Goal: Task Accomplishment & Management: Use online tool/utility

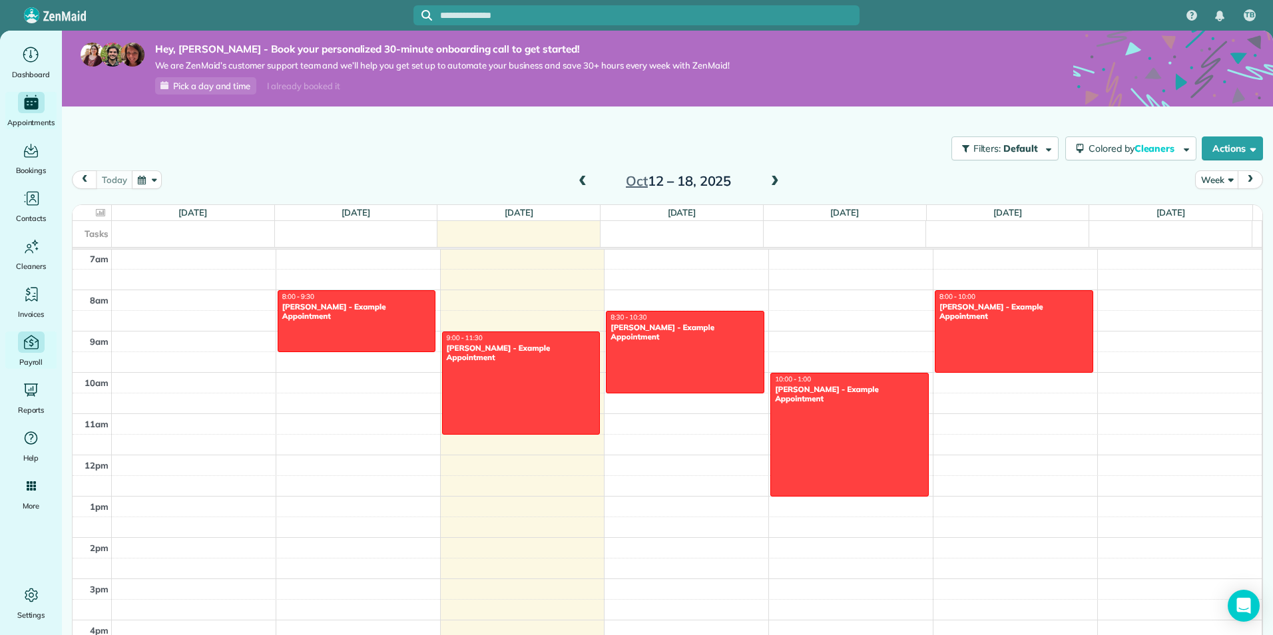
click at [39, 351] on icon "Main" at bounding box center [31, 342] width 18 height 18
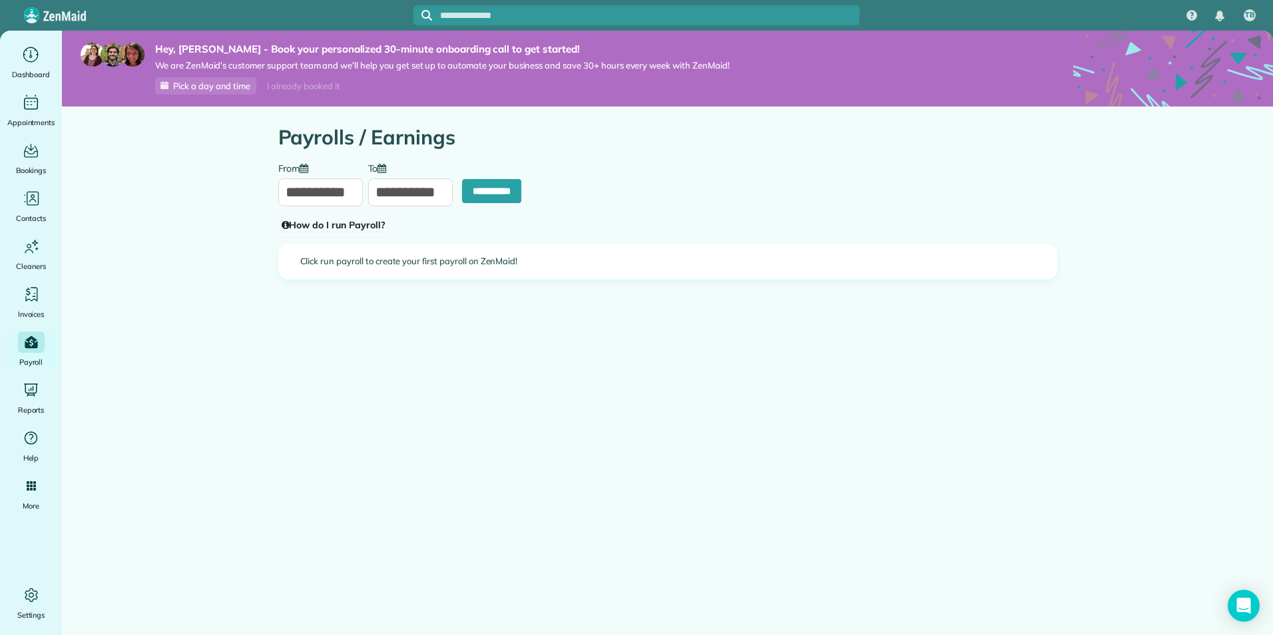
click at [349, 218] on link "How do I run Payroll?" at bounding box center [333, 225] width 111 height 24
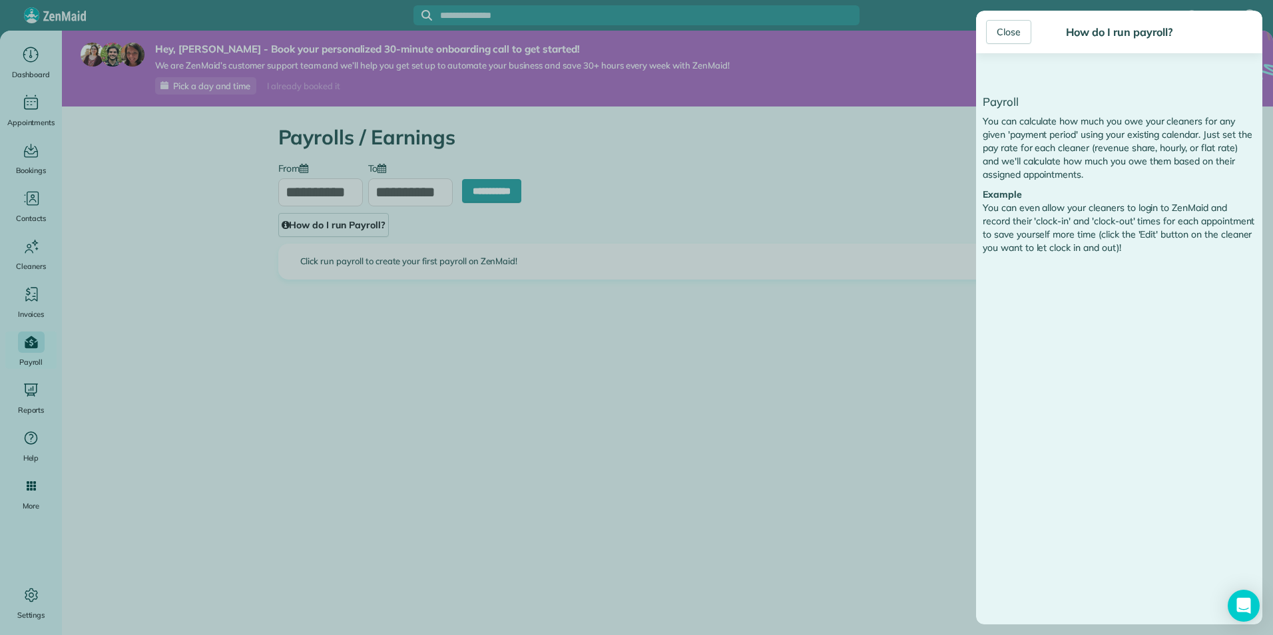
click at [420, 350] on div "Close How do I run payroll? Payroll You can calculate how much you owe your cle…" at bounding box center [636, 317] width 1273 height 635
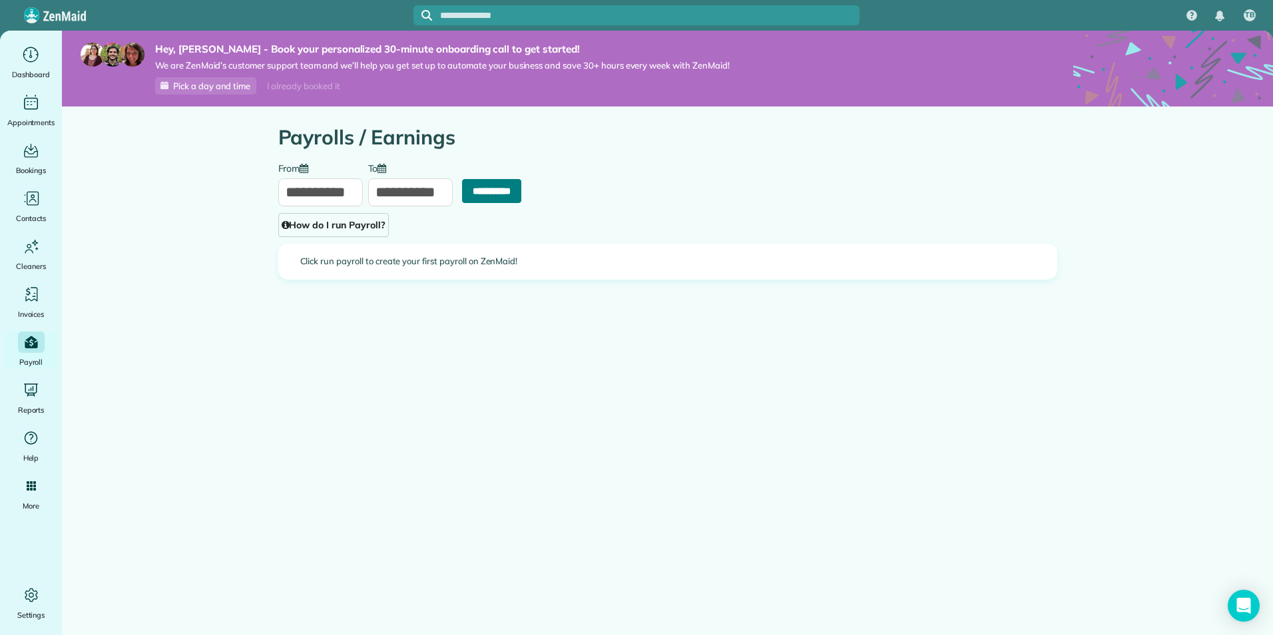
click at [496, 195] on input "**********" at bounding box center [491, 191] width 59 height 24
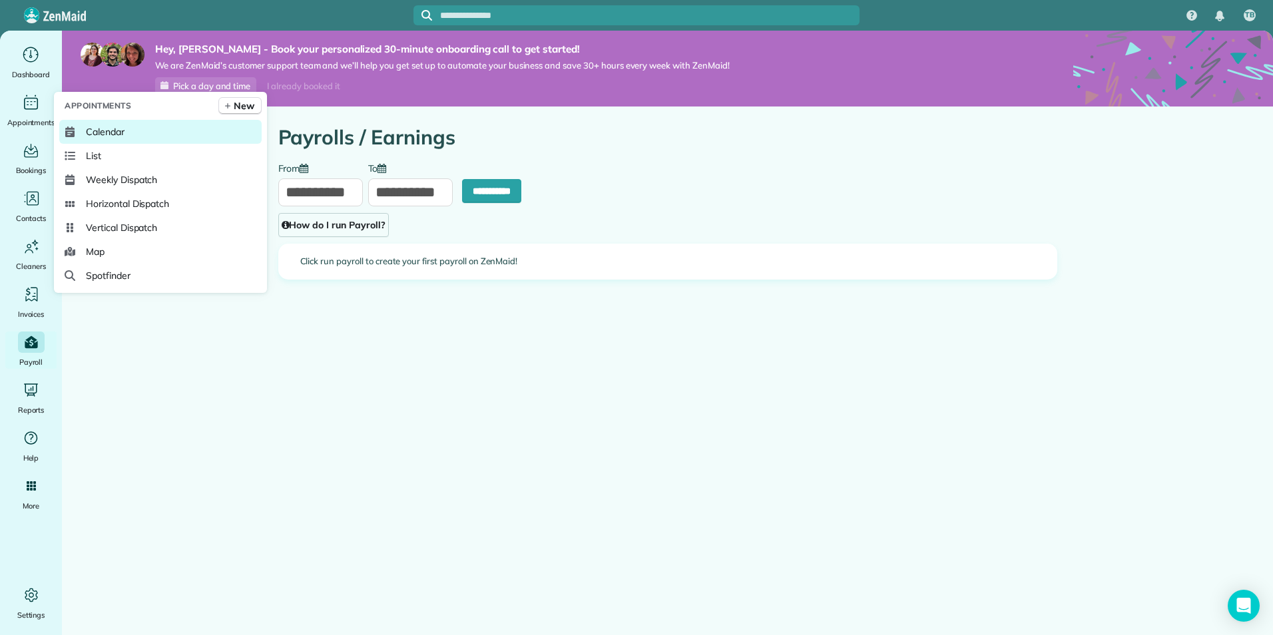
click at [112, 126] on span "Calendar" at bounding box center [105, 131] width 39 height 13
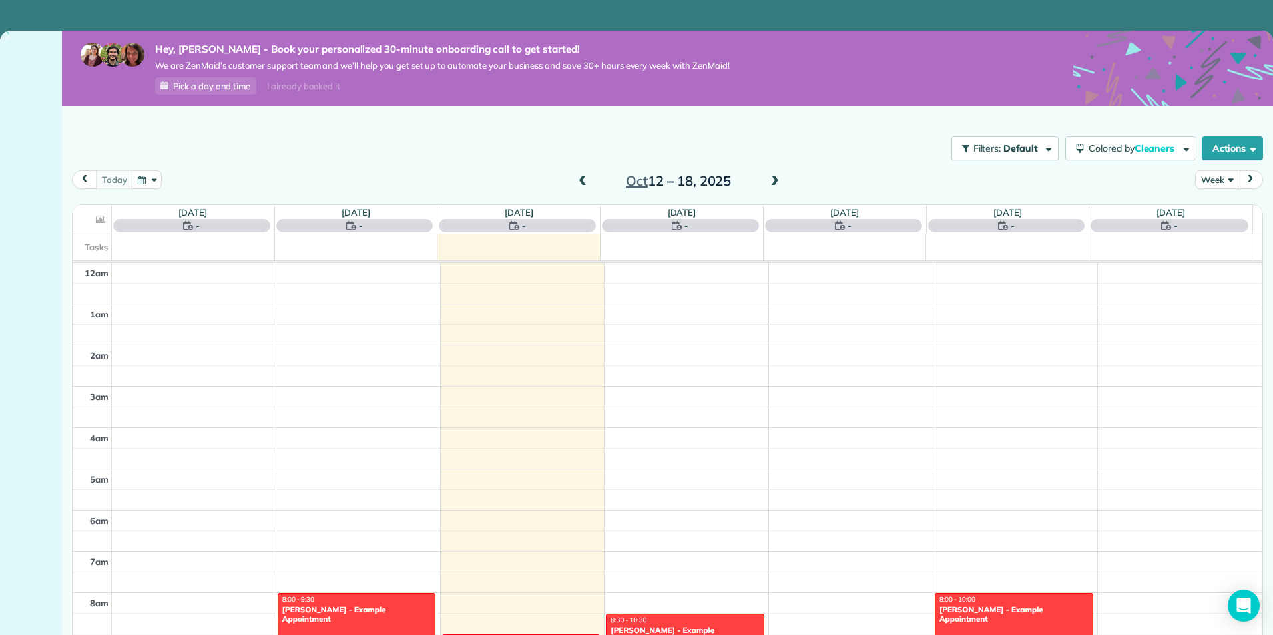
scroll to position [290, 0]
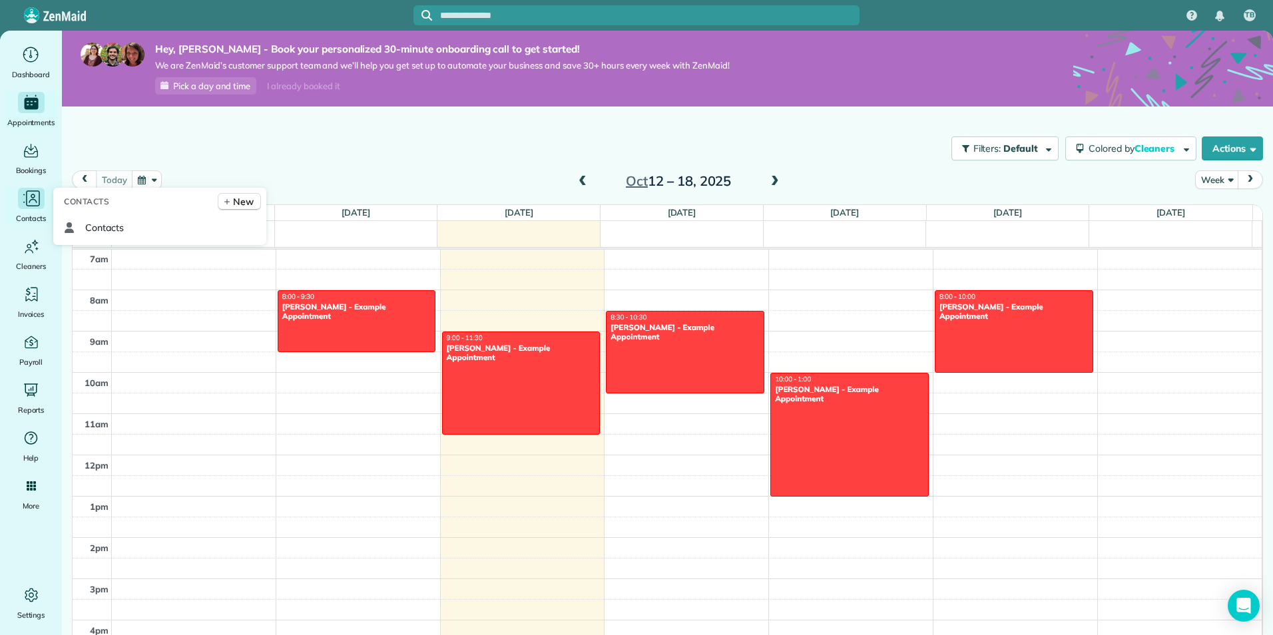
click at [21, 209] on div "Contacts" at bounding box center [31, 206] width 53 height 37
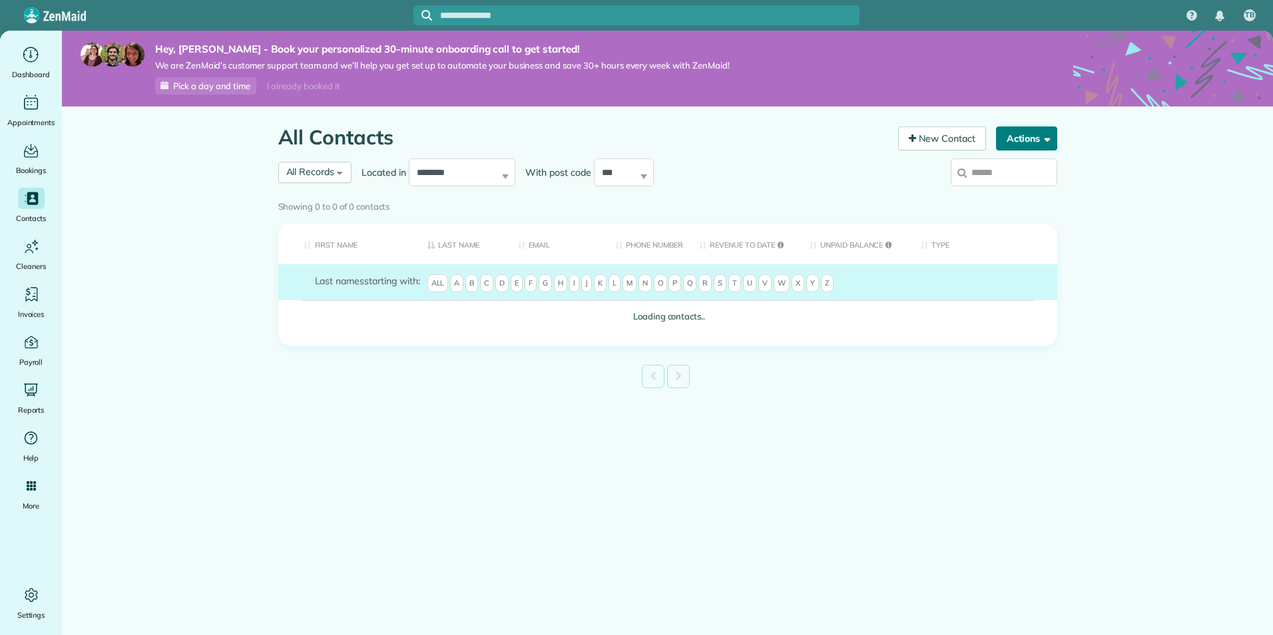
click at [1049, 139] on span "button" at bounding box center [1045, 138] width 10 height 10
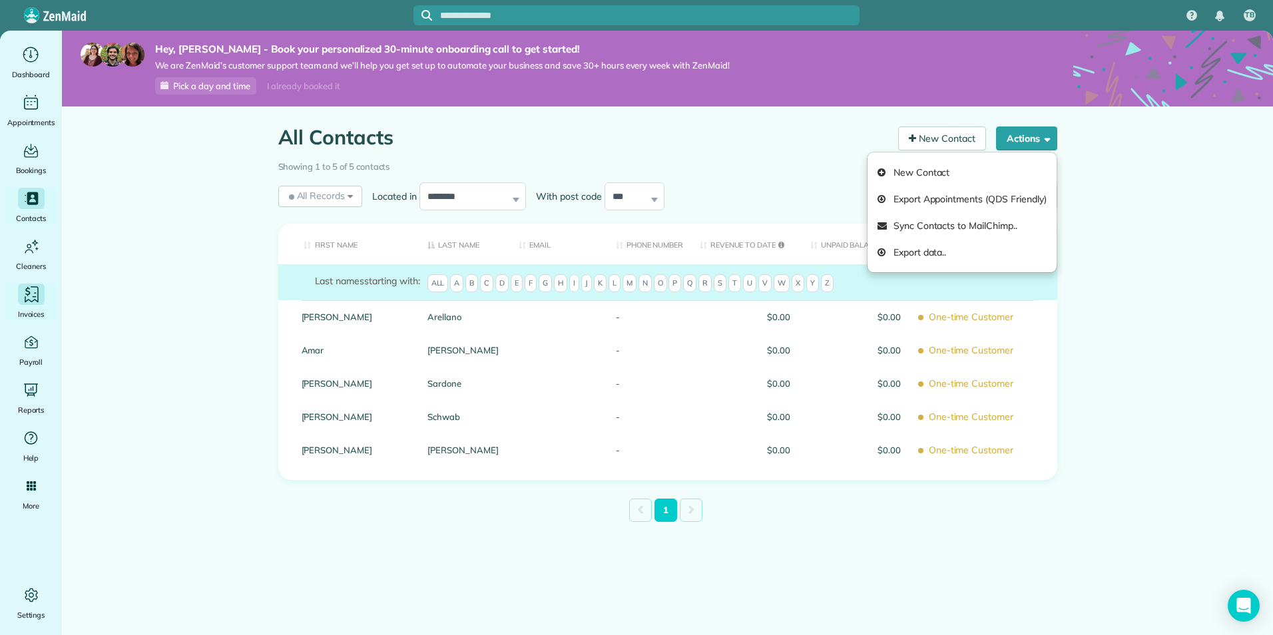
click at [41, 306] on div "Invoices" at bounding box center [31, 302] width 53 height 37
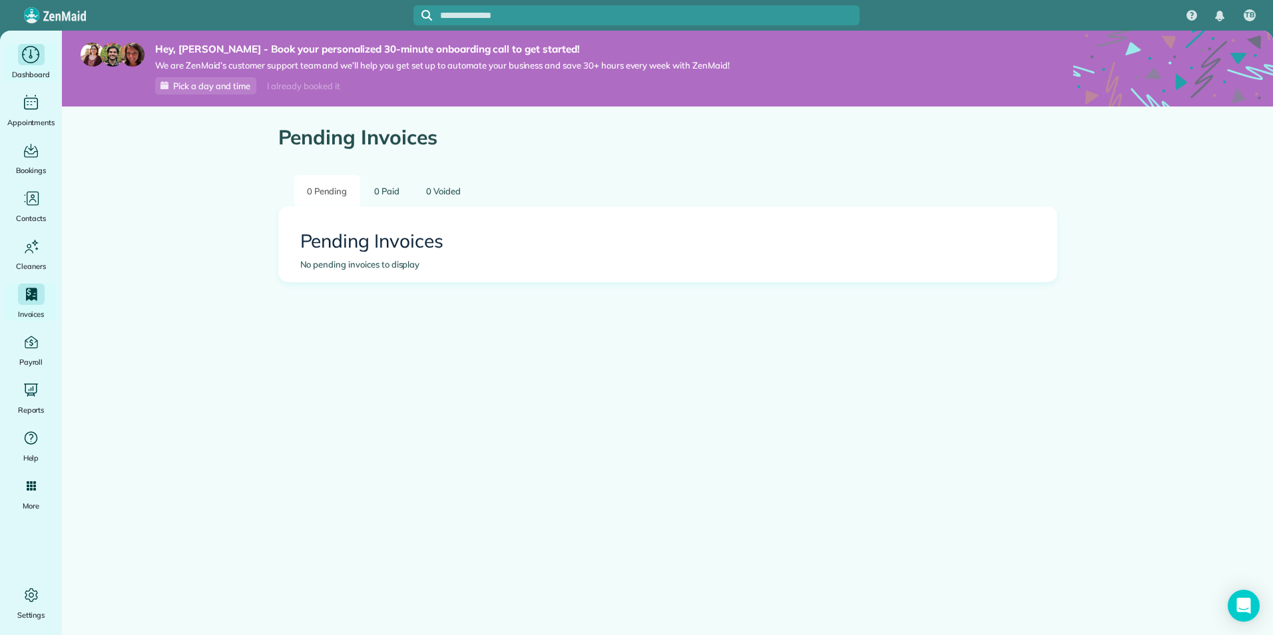
click at [33, 55] on icon "Main" at bounding box center [31, 55] width 21 height 20
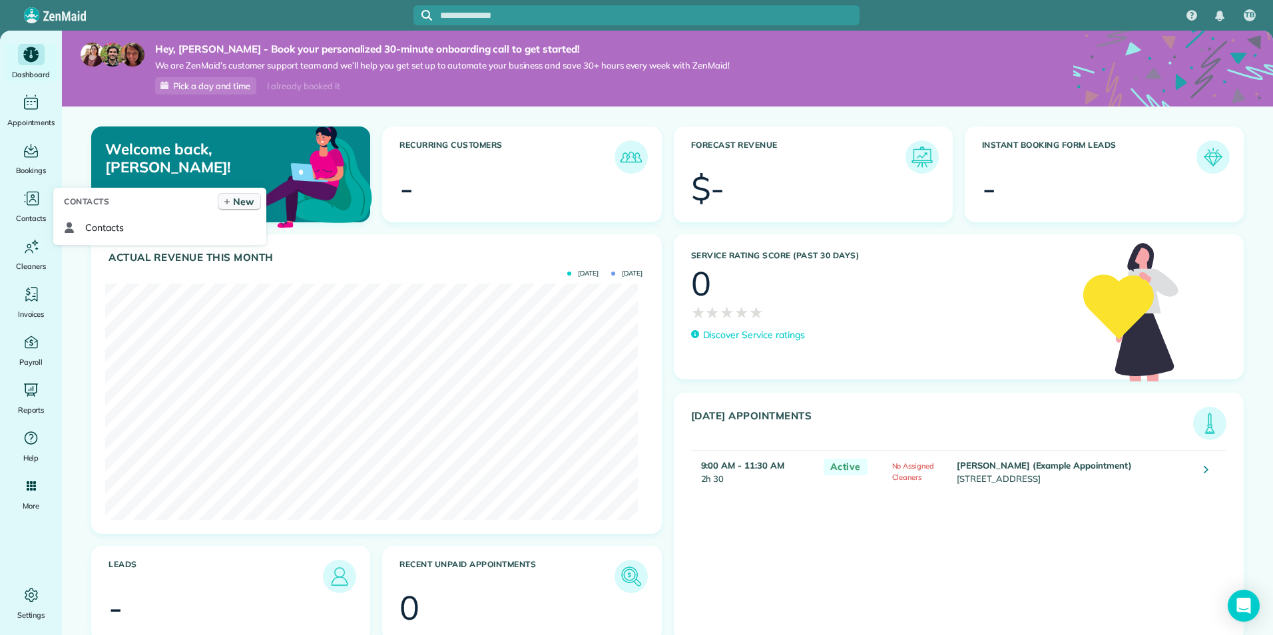
click at [243, 200] on span "New" at bounding box center [243, 201] width 21 height 13
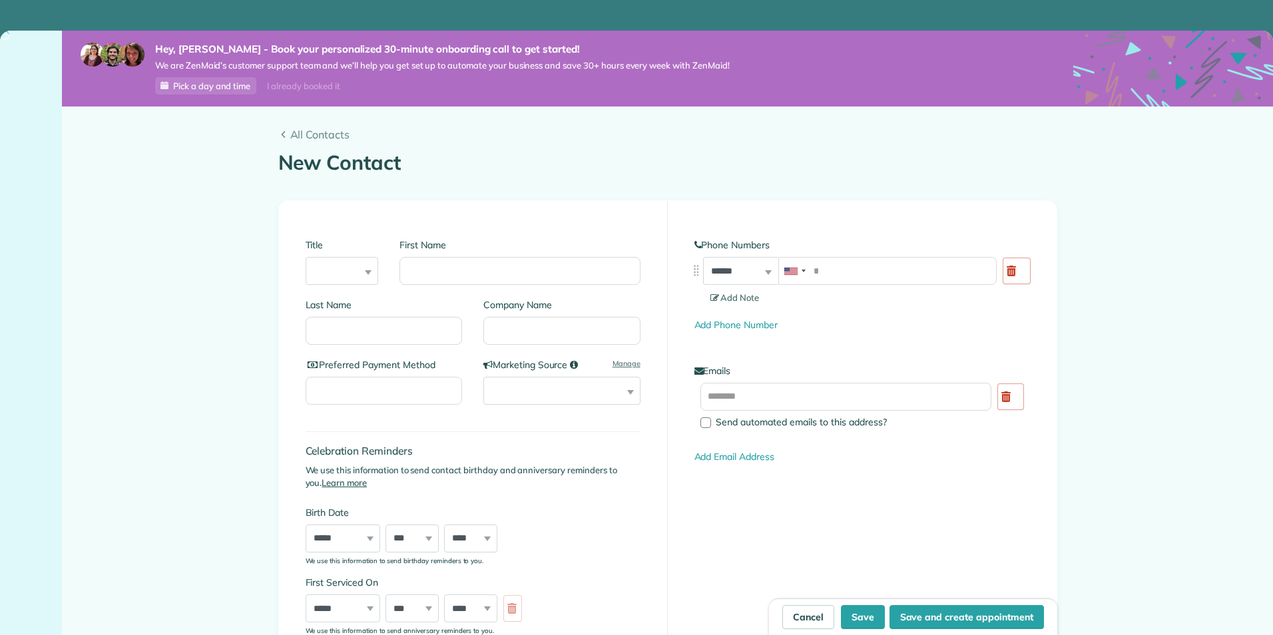
scroll to position [67, 0]
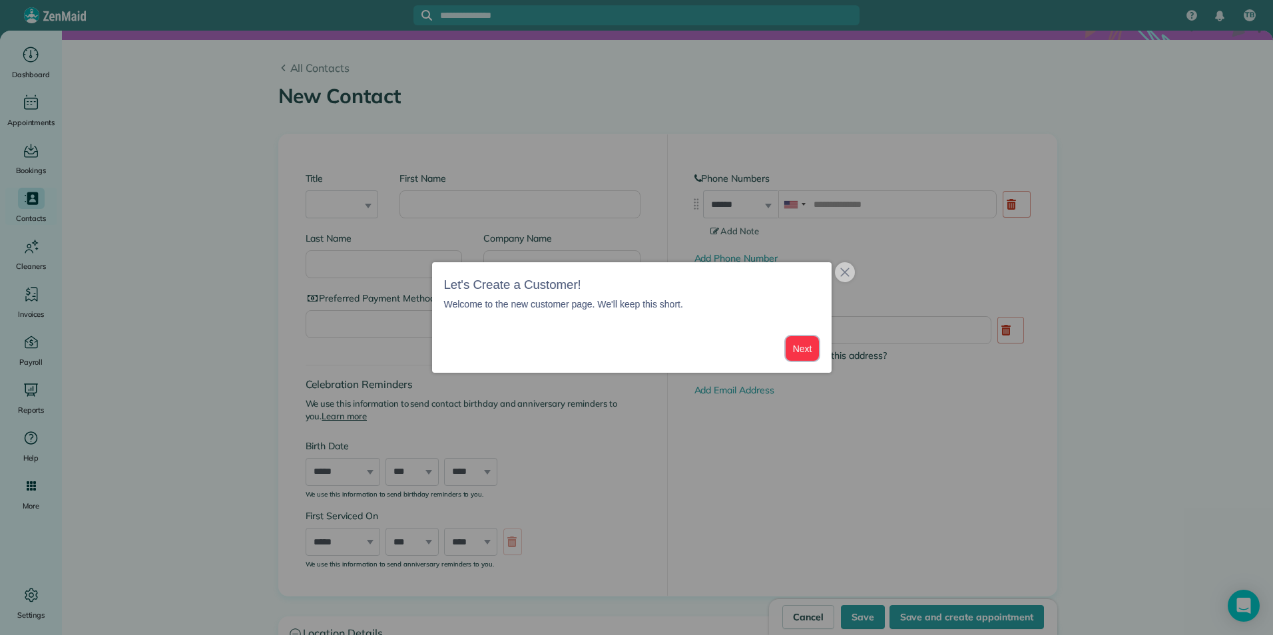
click at [803, 344] on button "Next" at bounding box center [803, 348] width 34 height 25
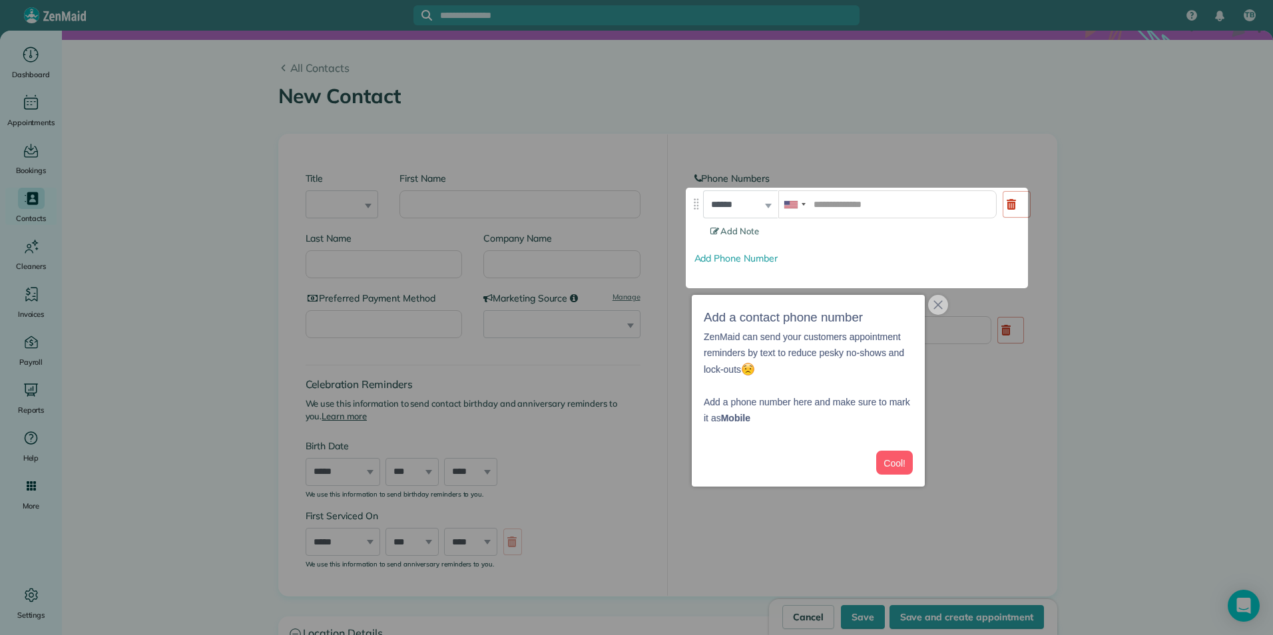
scroll to position [0, 0]
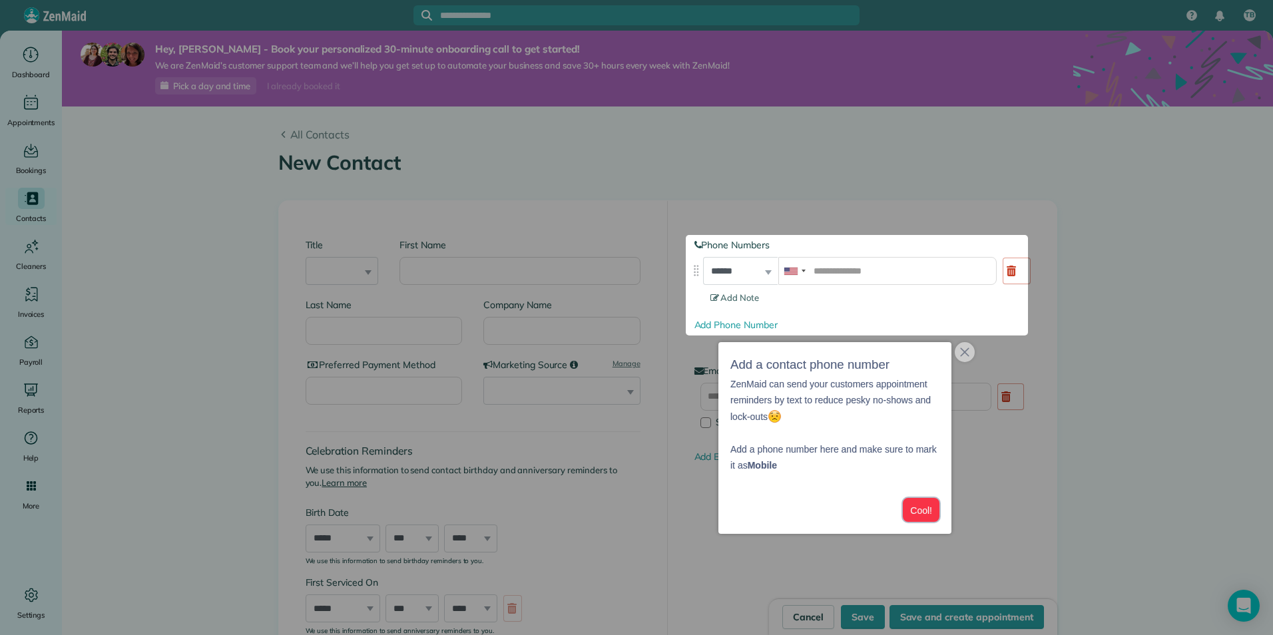
click at [924, 510] on button "Cool!" at bounding box center [921, 510] width 37 height 25
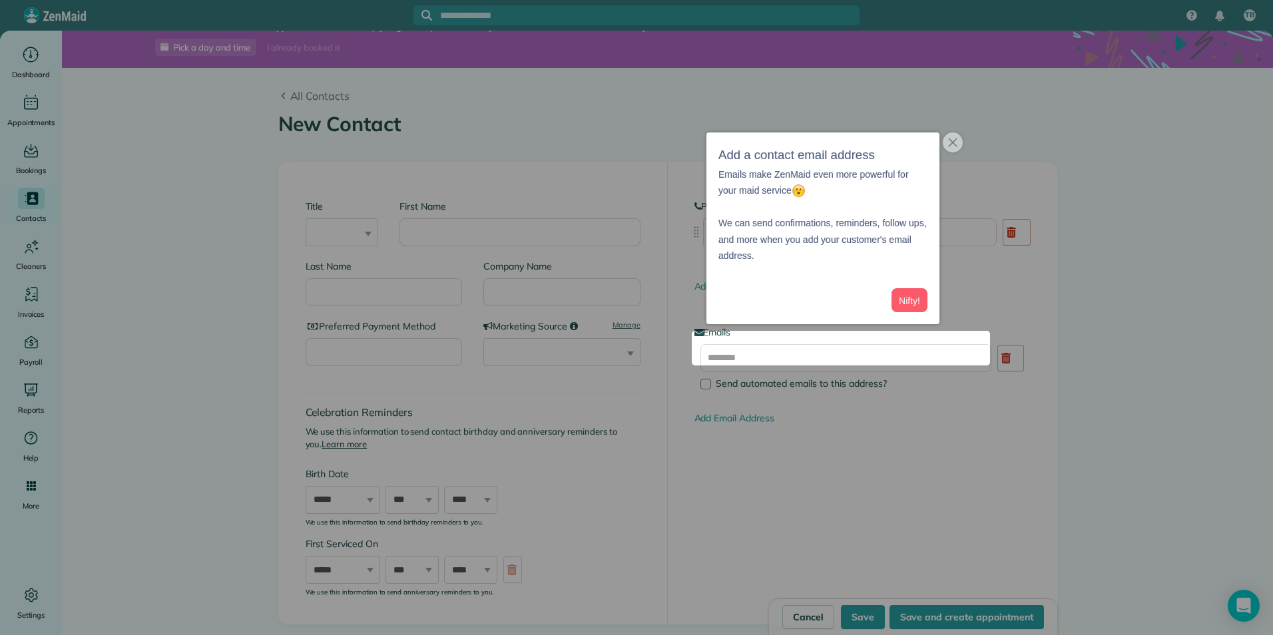
scroll to position [49, 0]
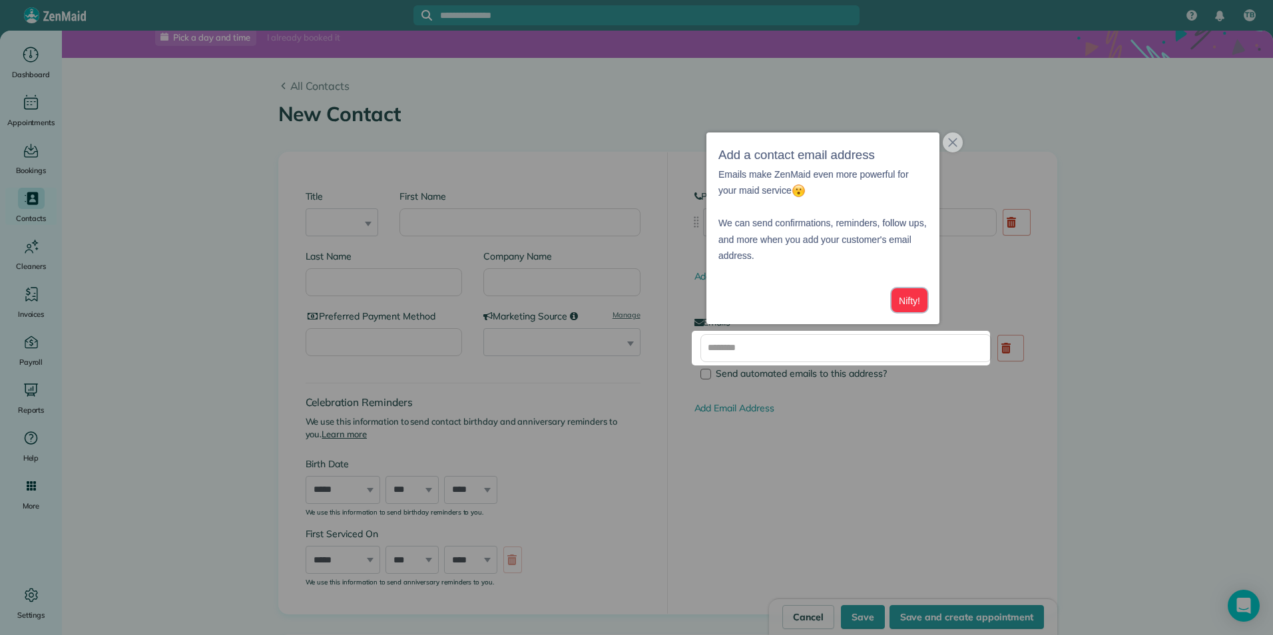
click at [912, 292] on button "Nifty!" at bounding box center [910, 300] width 36 height 25
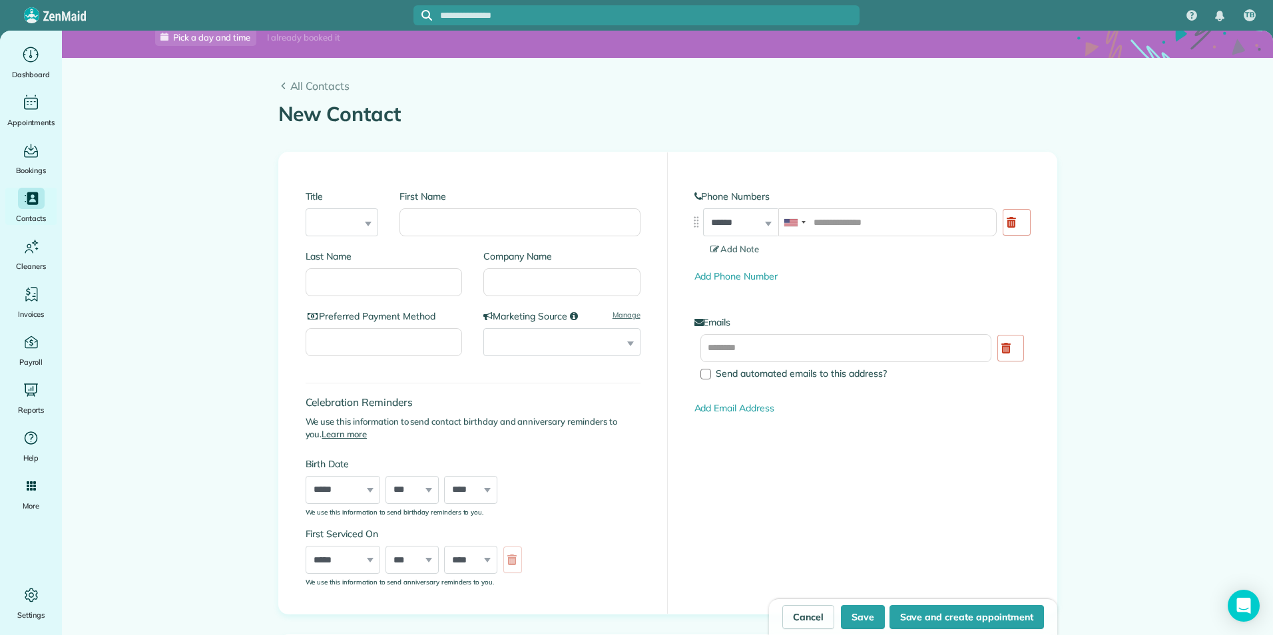
scroll to position [1018, 0]
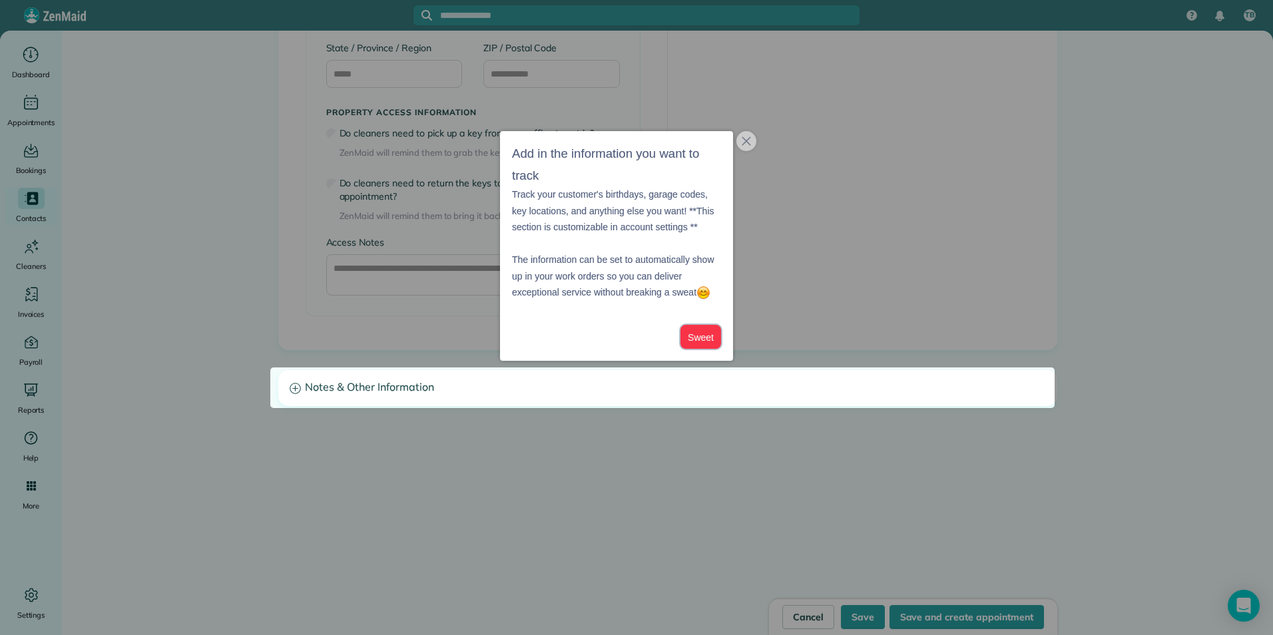
click at [703, 334] on button "Sweet" at bounding box center [701, 337] width 41 height 25
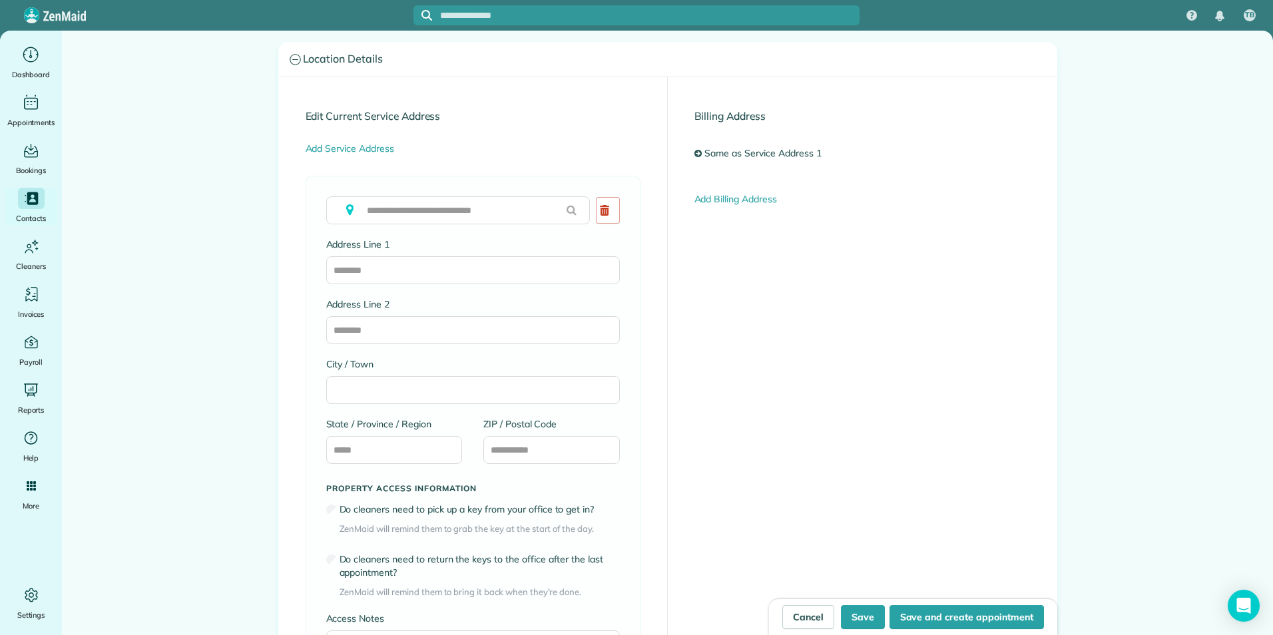
scroll to position [551, 0]
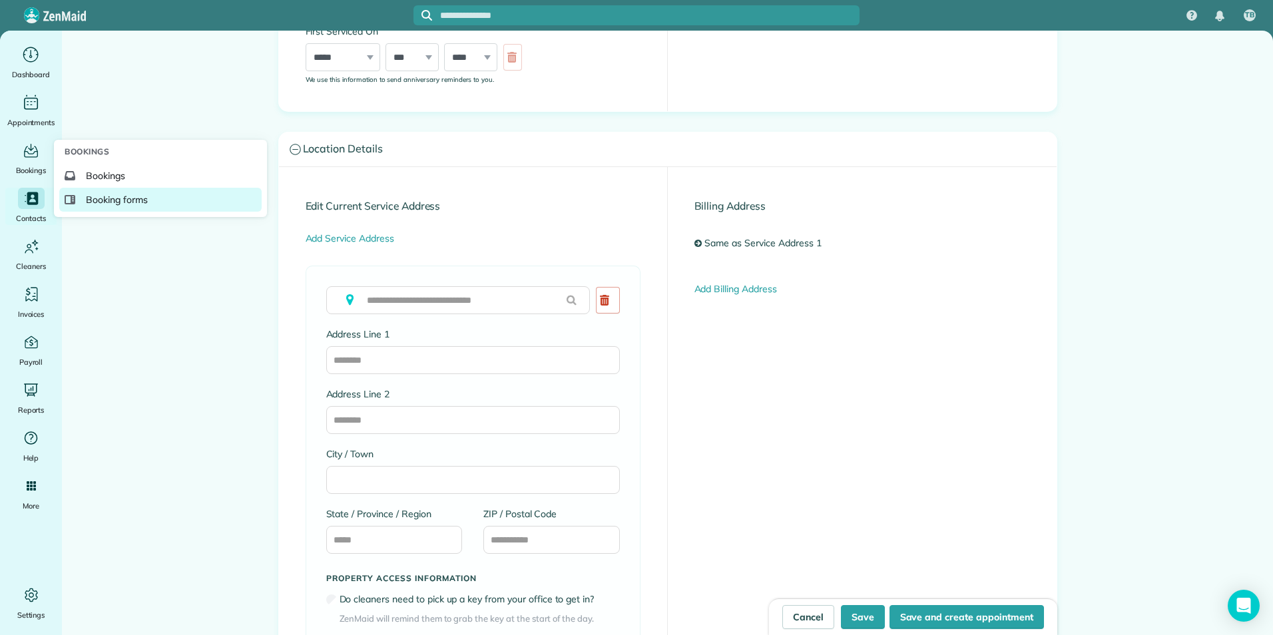
click at [112, 199] on span "Booking forms" at bounding box center [117, 199] width 62 height 13
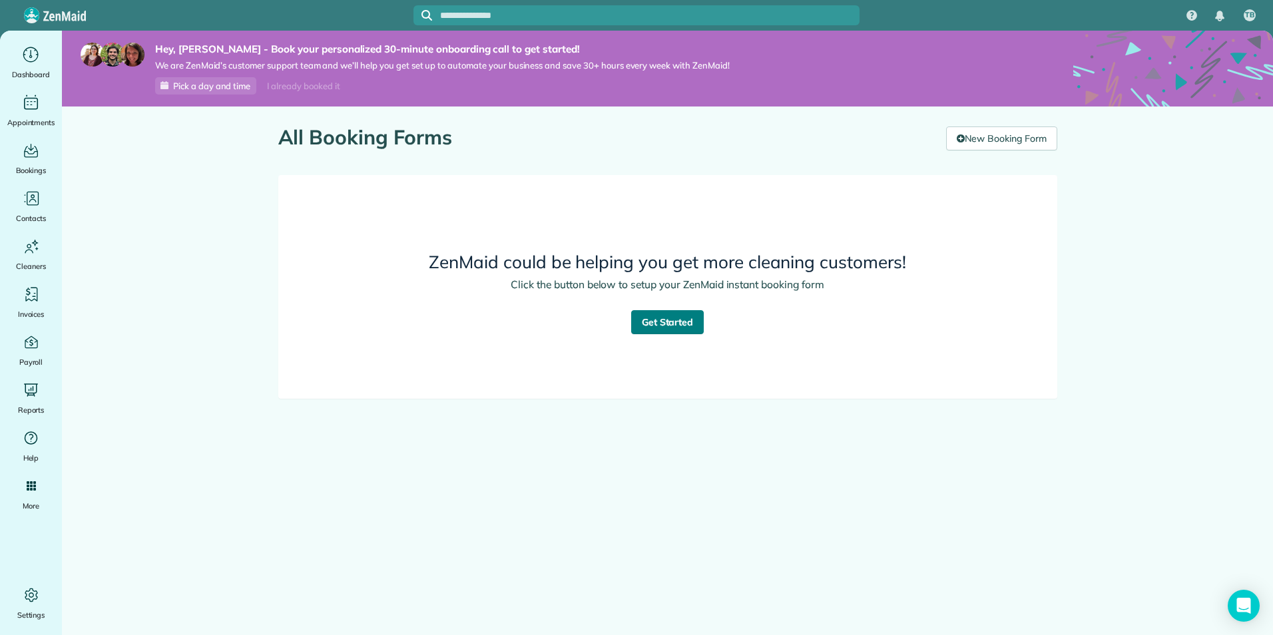
click at [679, 314] on link "Get Started" at bounding box center [667, 322] width 73 height 24
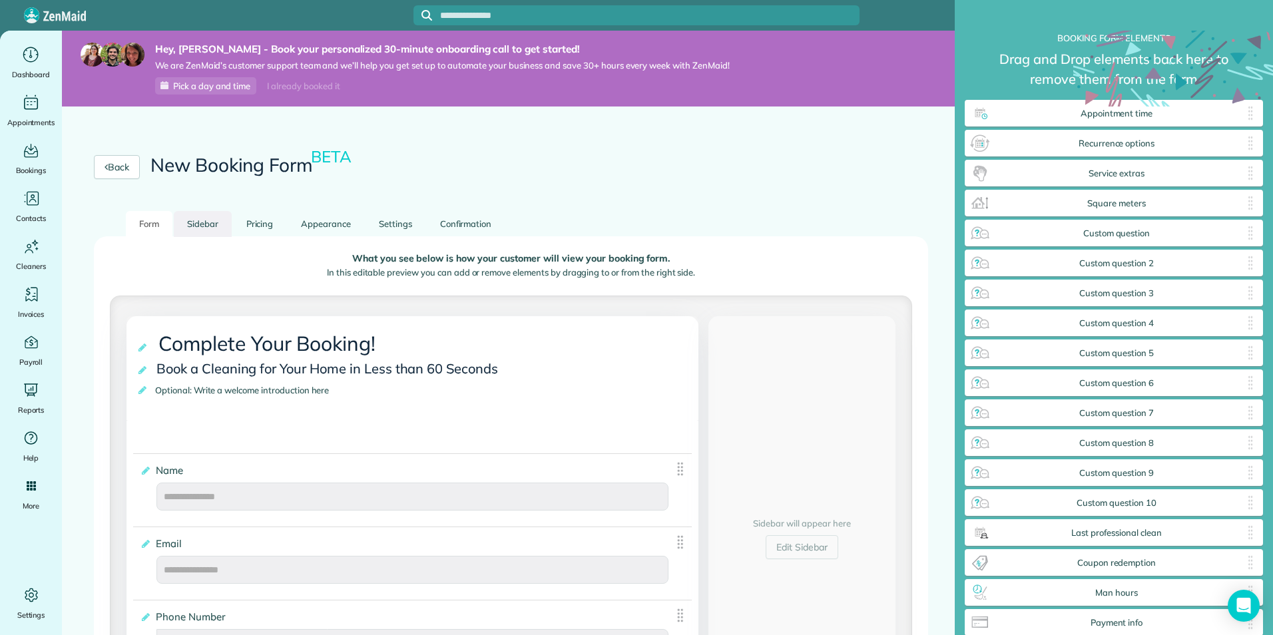
click at [207, 218] on link "Sidebar" at bounding box center [203, 224] width 58 height 26
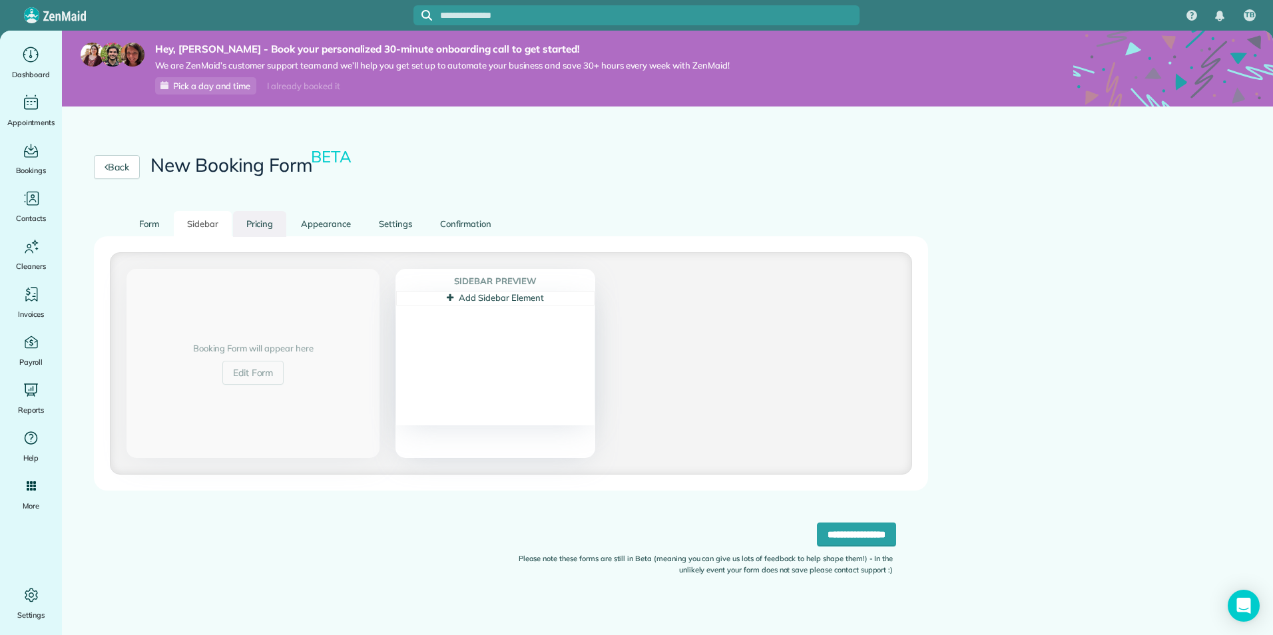
click at [267, 224] on link "Pricing" at bounding box center [260, 224] width 54 height 26
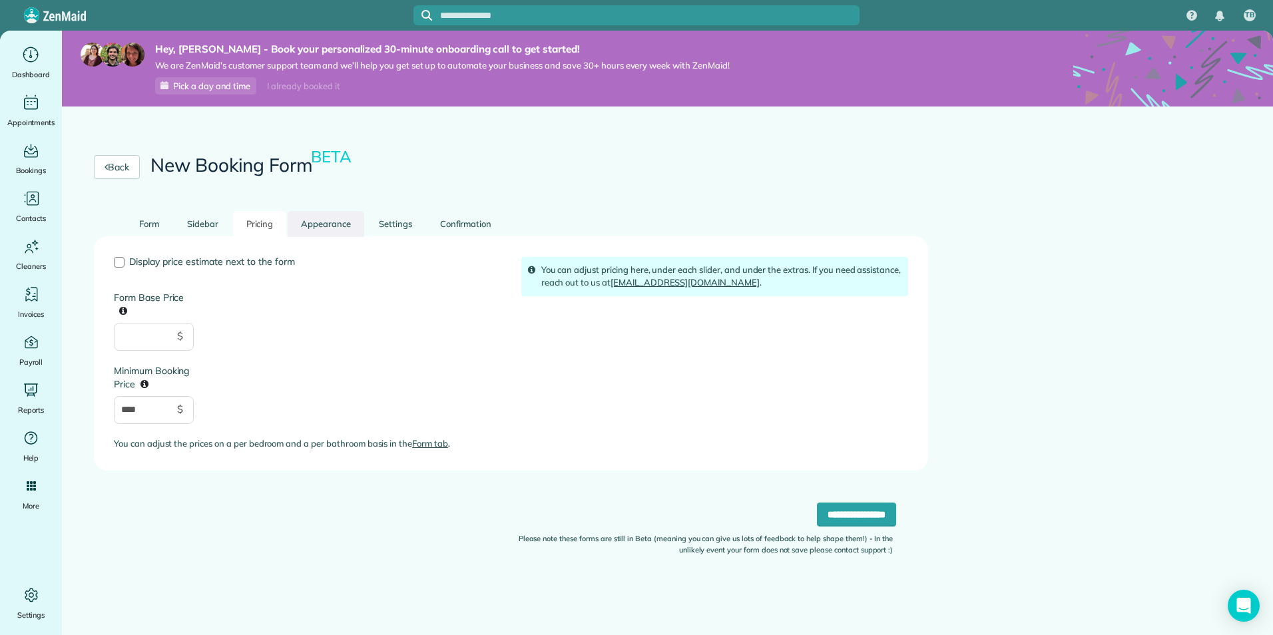
click at [328, 225] on link "Appearance" at bounding box center [326, 224] width 77 height 26
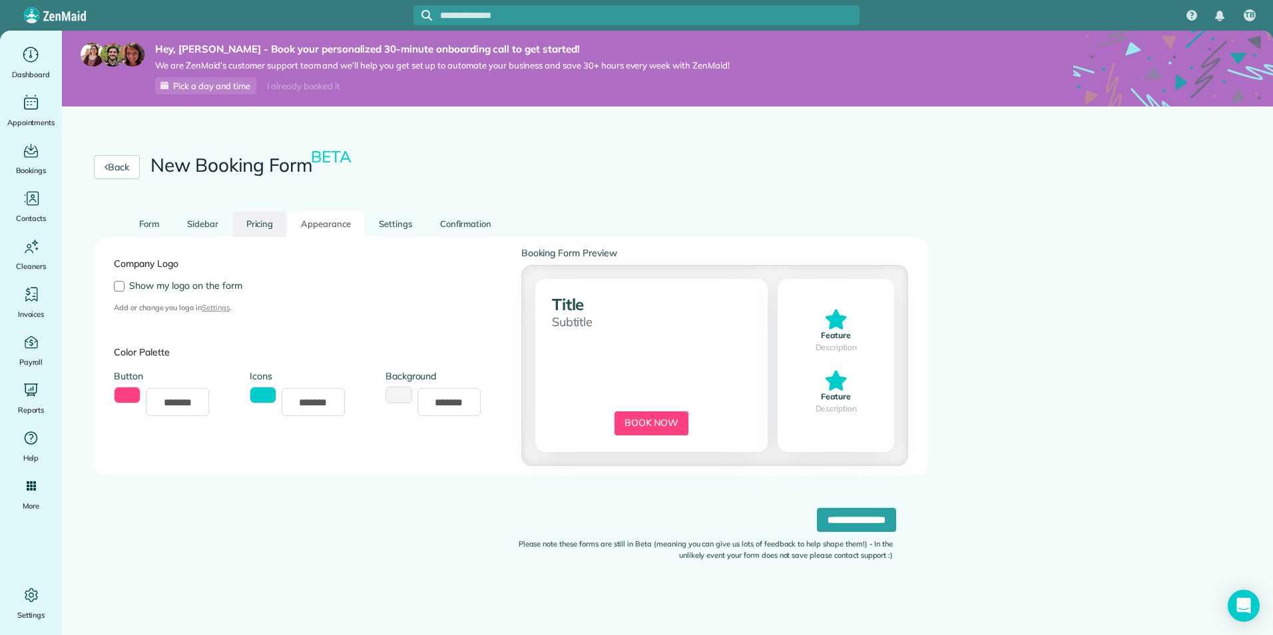
click at [268, 220] on link "Pricing" at bounding box center [260, 224] width 54 height 26
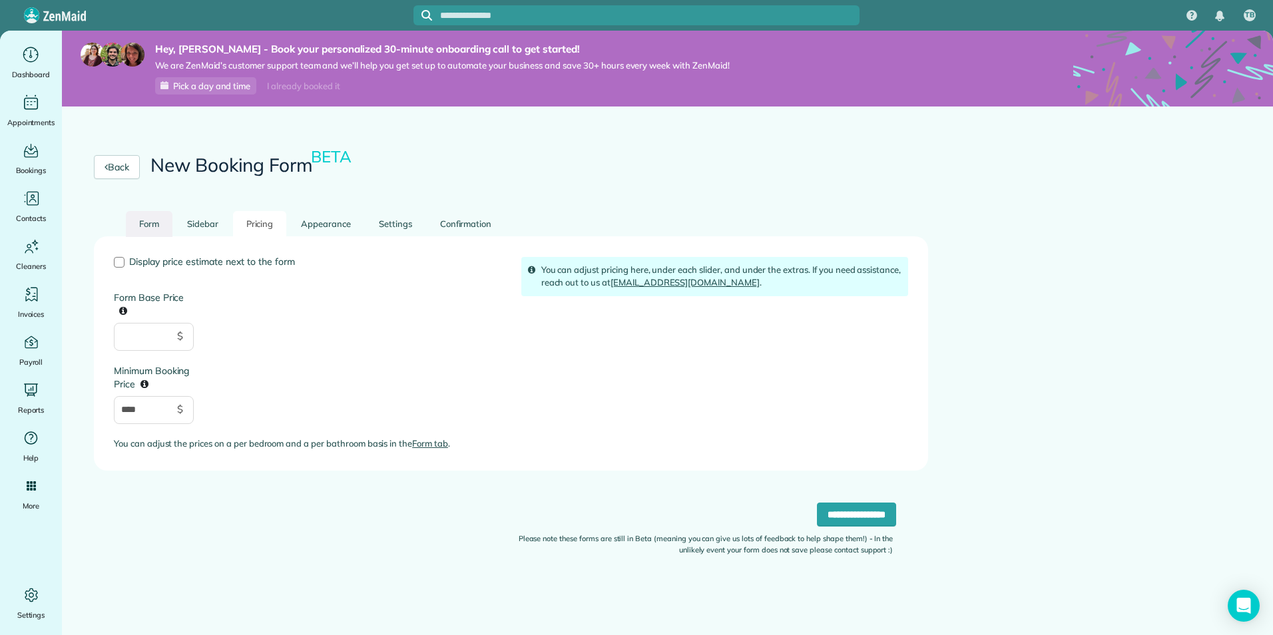
click at [146, 225] on link "Form" at bounding box center [149, 224] width 47 height 26
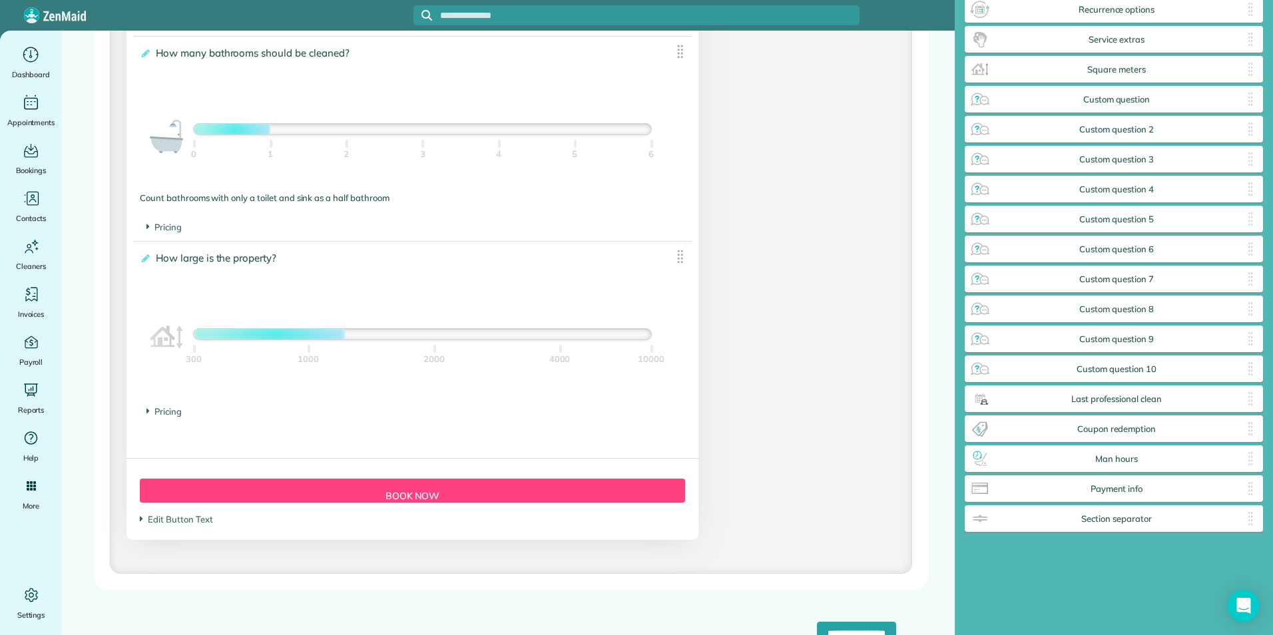
scroll to position [1238, 0]
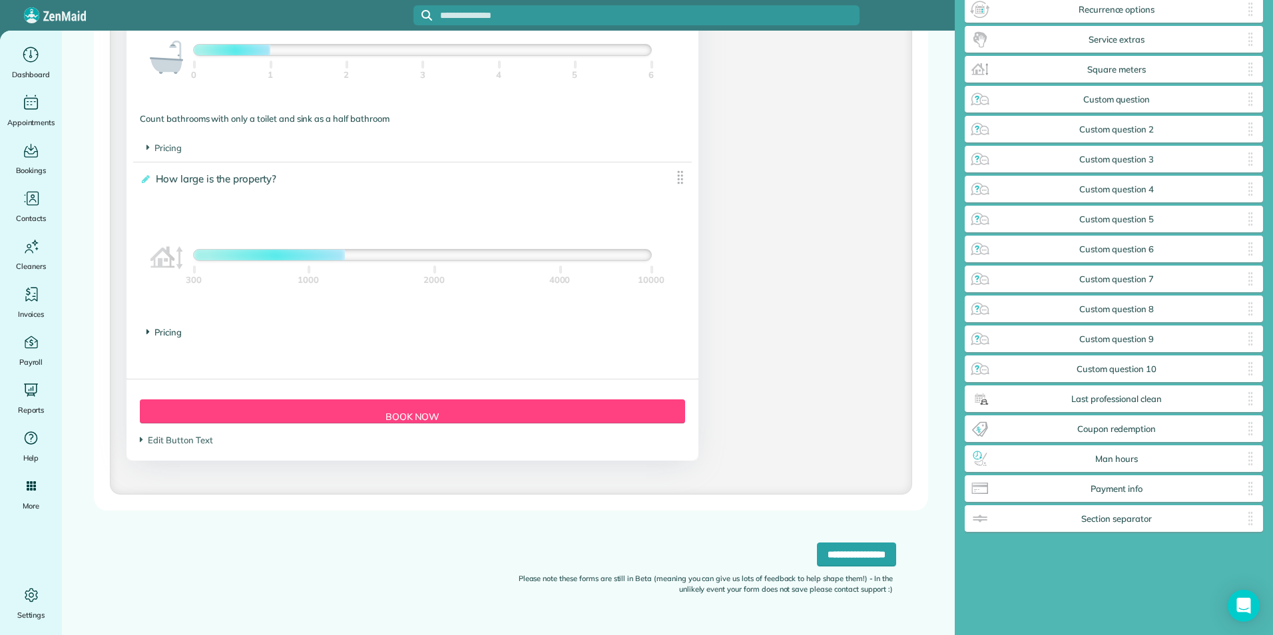
click at [171, 328] on span "Pricing" at bounding box center [164, 332] width 35 height 11
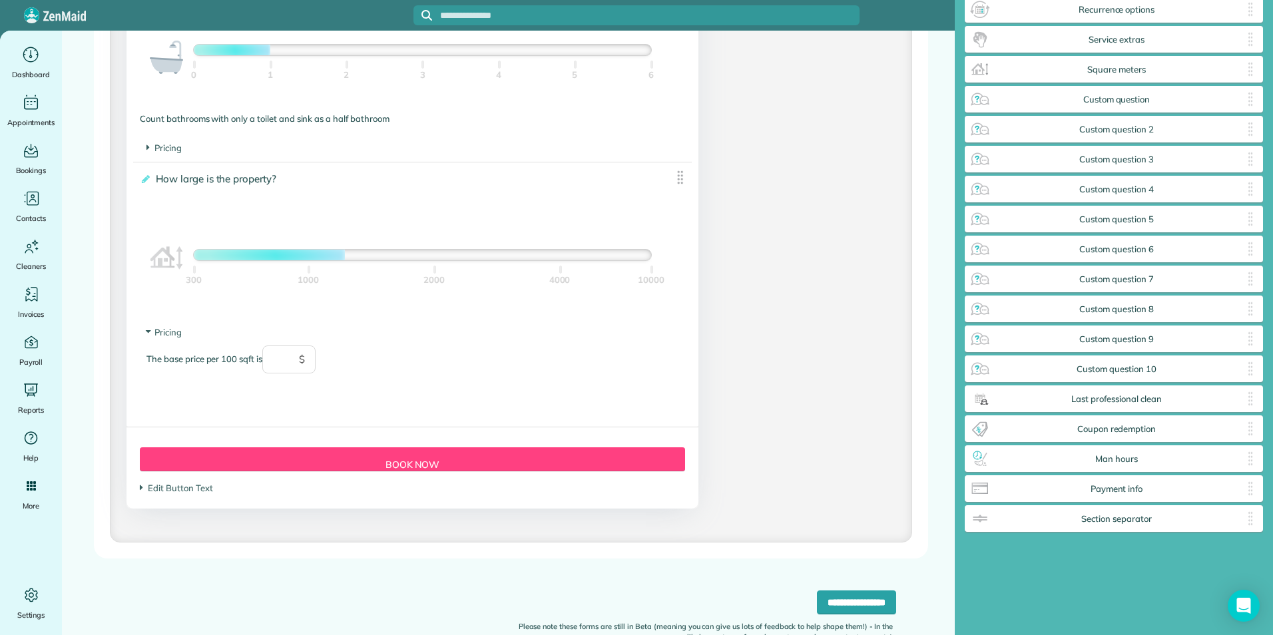
scroll to position [1286, 0]
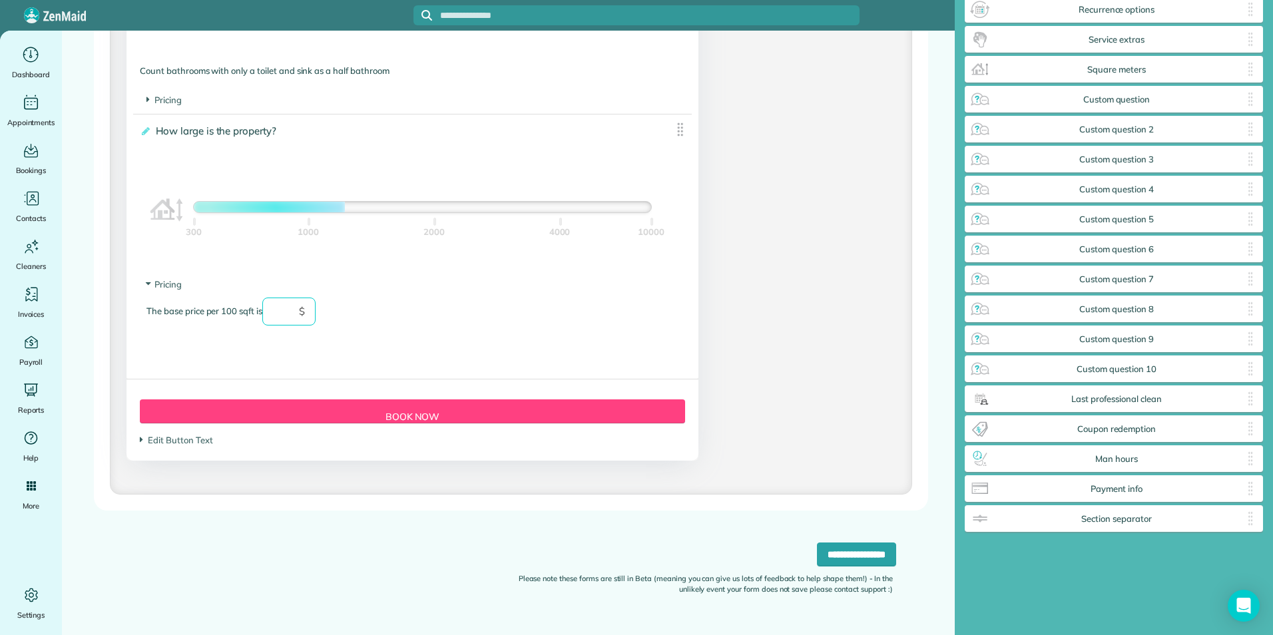
click at [288, 311] on input "text" at bounding box center [288, 312] width 53 height 28
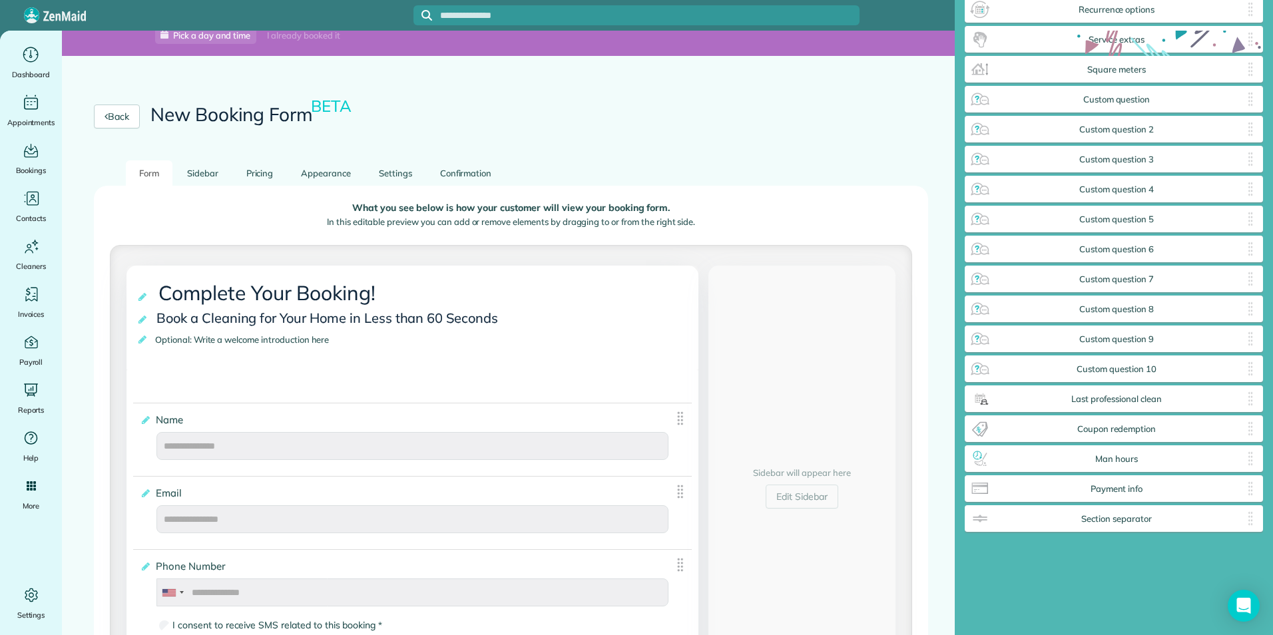
scroll to position [0, 0]
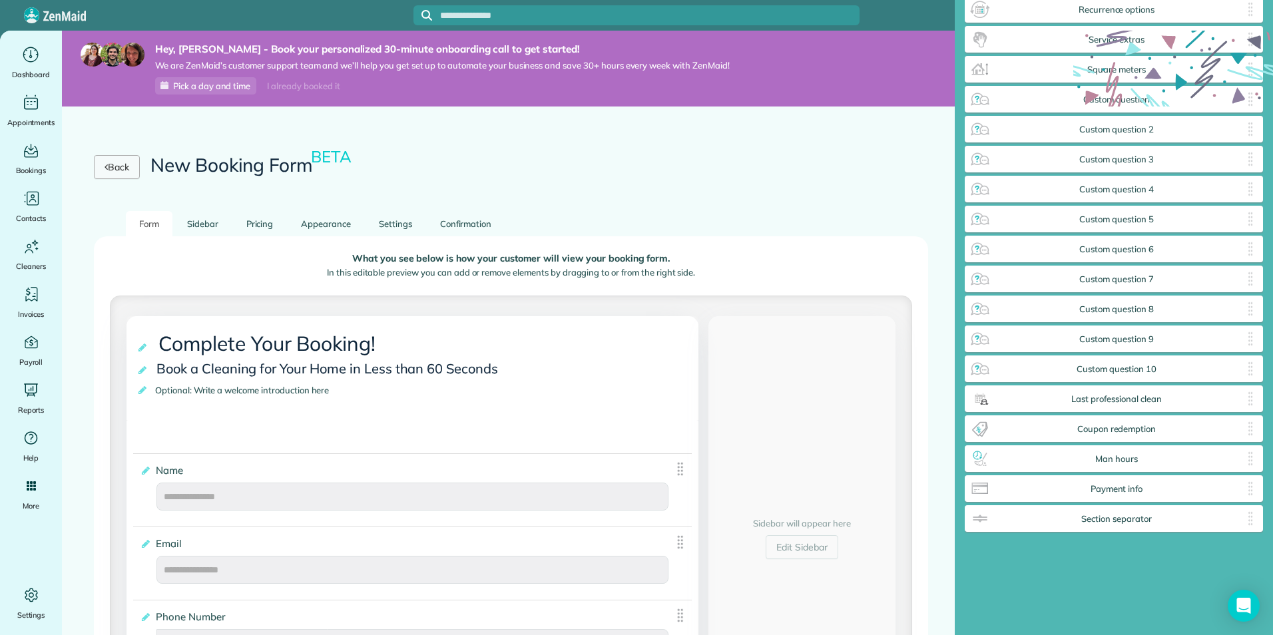
click at [131, 171] on link "Back" at bounding box center [117, 167] width 46 height 24
